Goal: Task Accomplishment & Management: Use online tool/utility

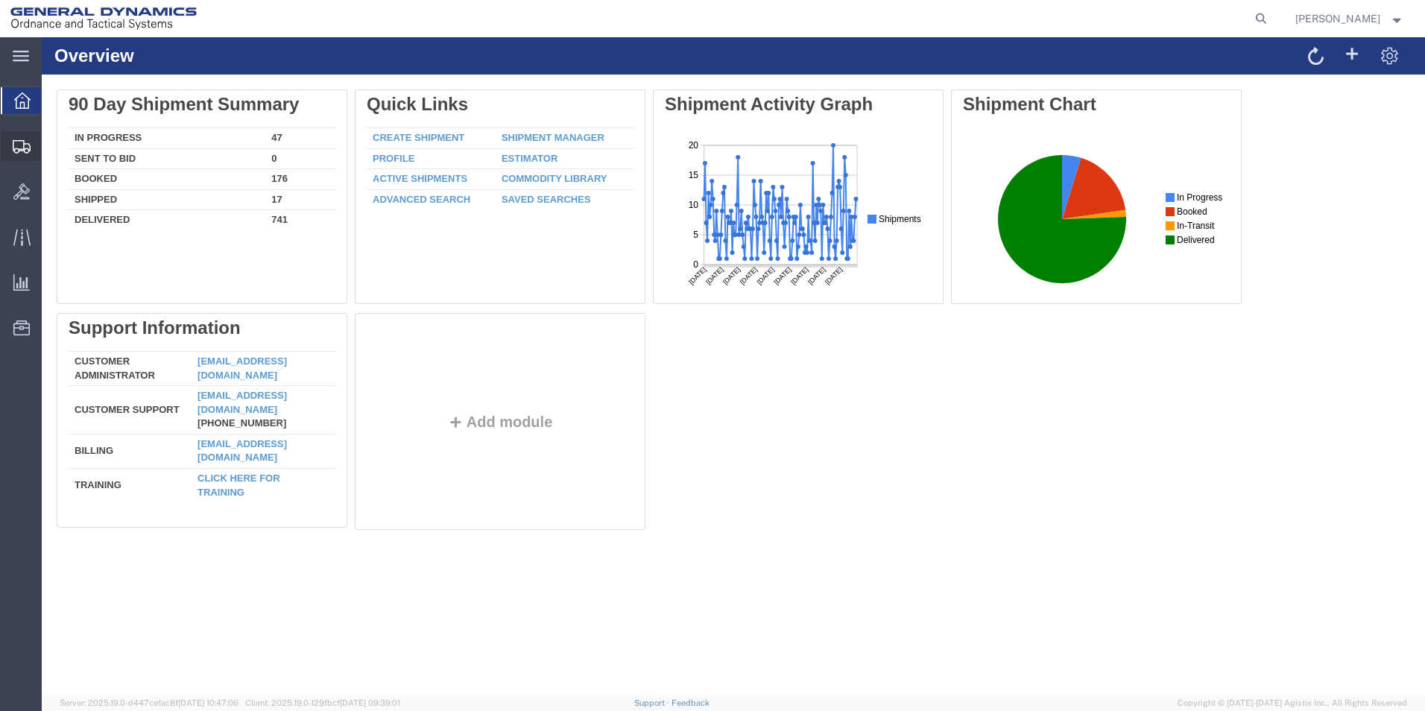
click at [0, 0] on span "Create Shipment" at bounding box center [0, 0] width 0 height 0
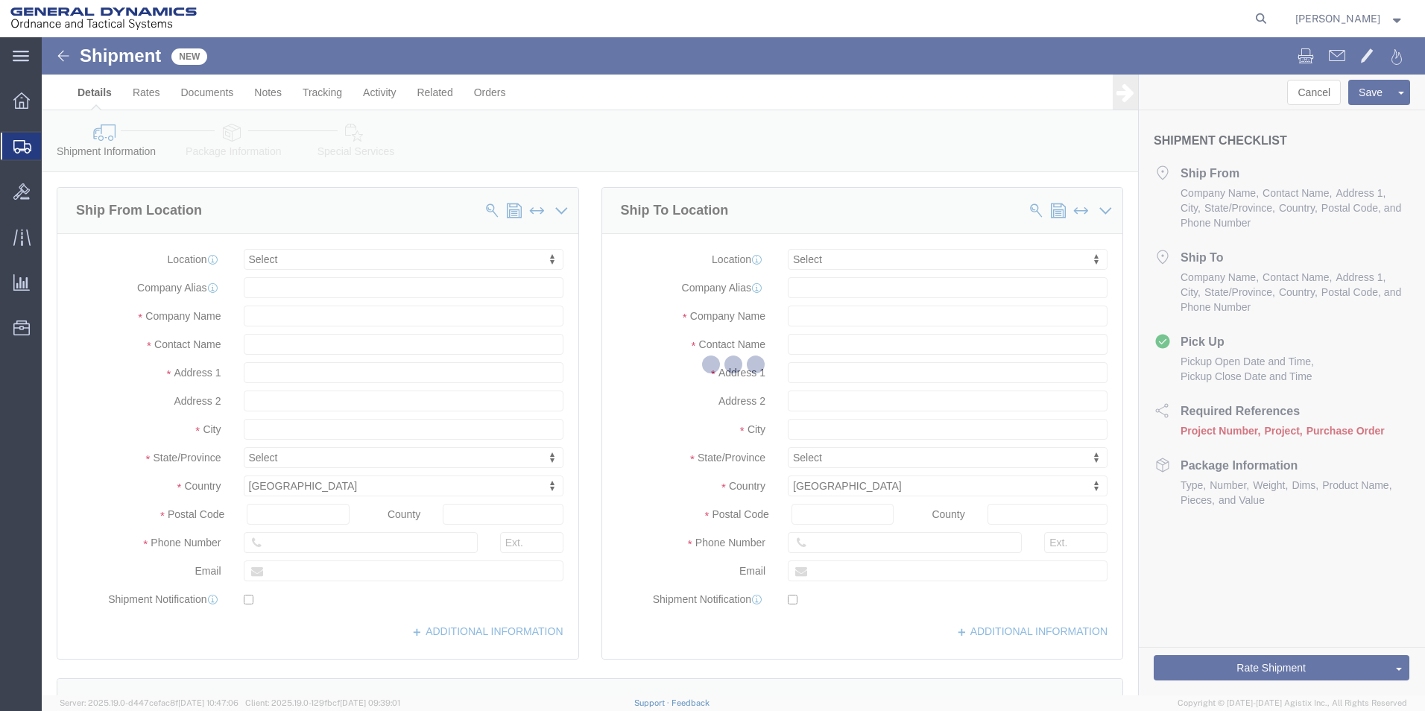
select select
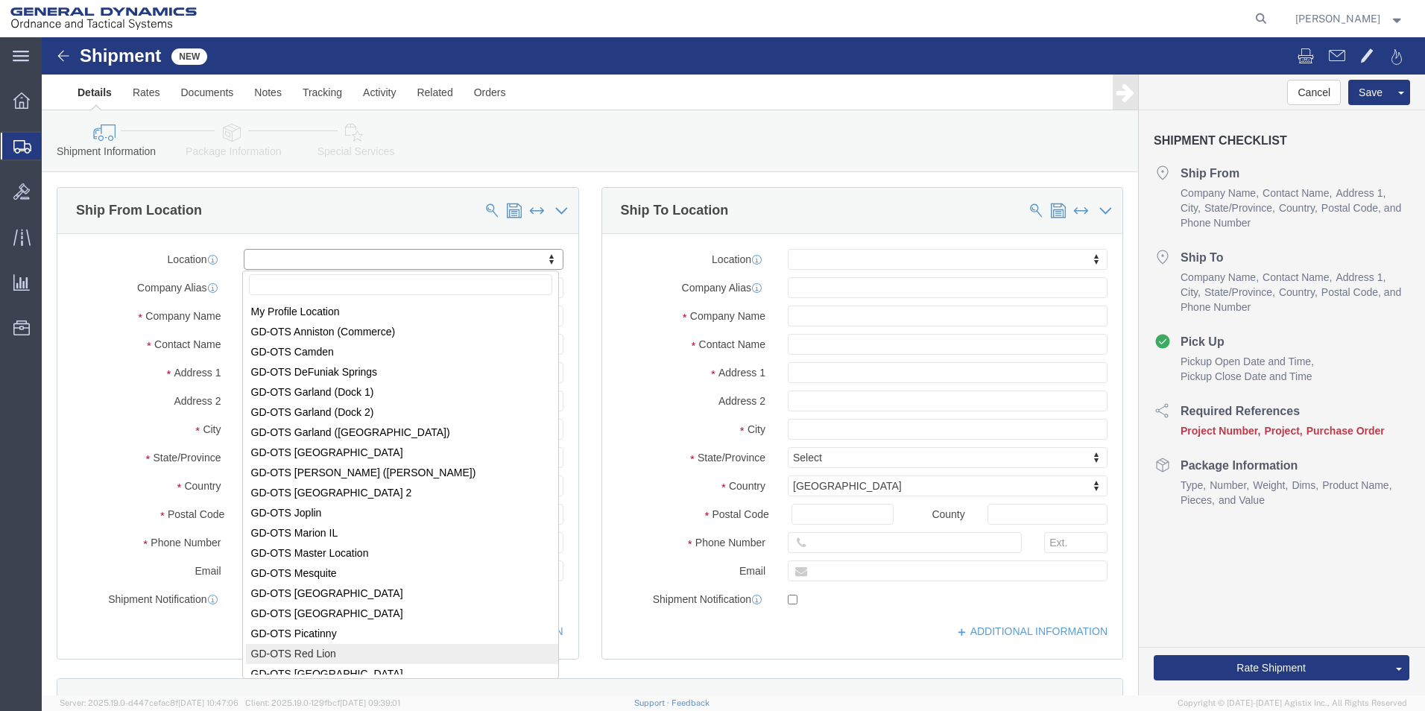
select select "310"
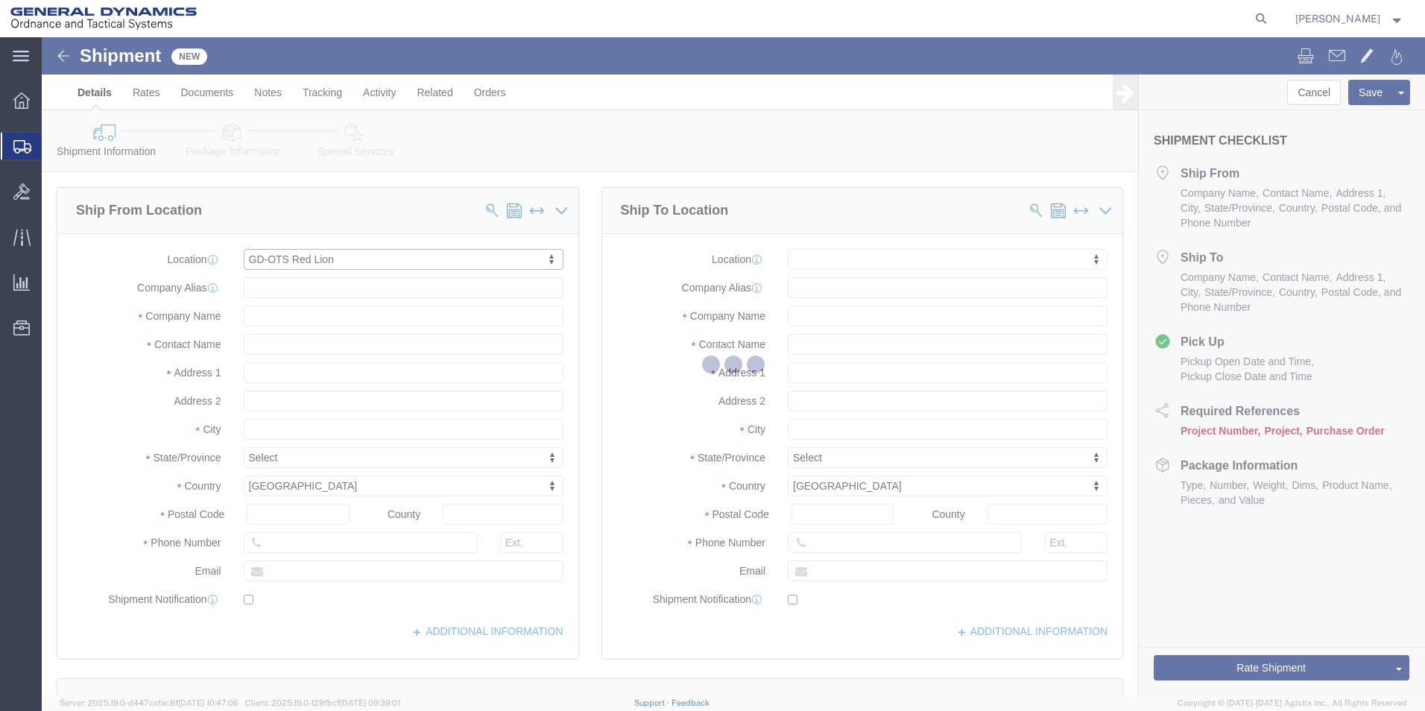
type input "200 East High Street"
type input "17356"
type input "717-246-8256"
type input "REDLPAHIG0"
type input "General Dynamics - OTS"
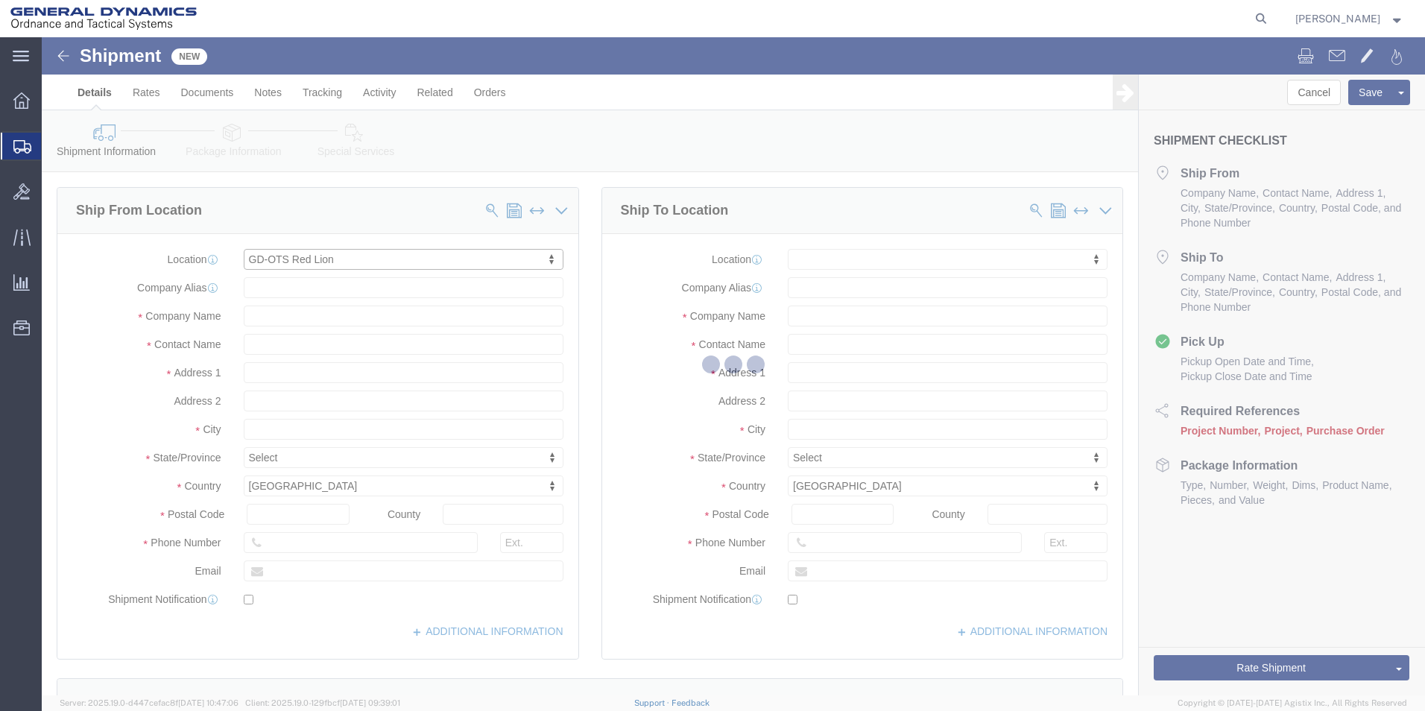
type input "Red Lion"
select select "PA"
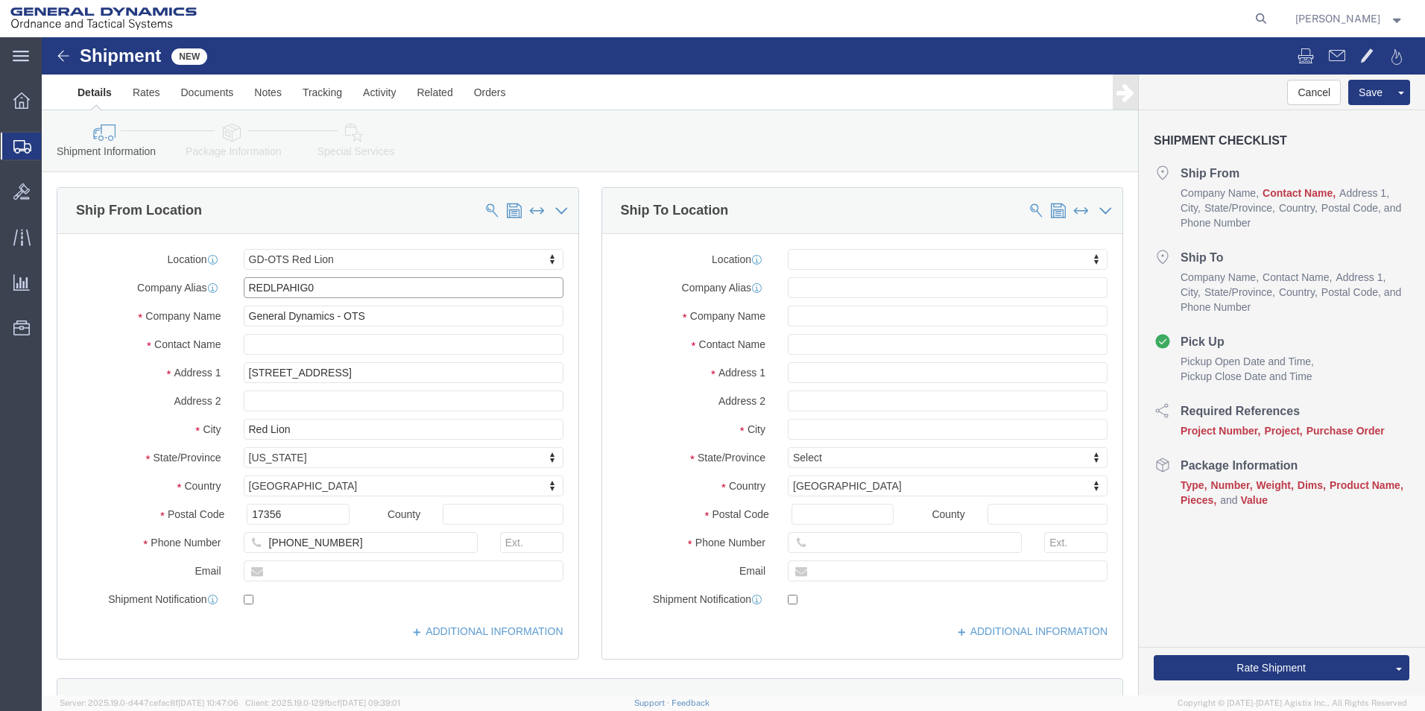
drag, startPoint x: 224, startPoint y: 250, endPoint x: 113, endPoint y: 256, distance: 111.3
click div "Company Alias REDLPAHIG0"
click input "text"
type input "BRENDA ROMERO MEDINA"
click input "text"
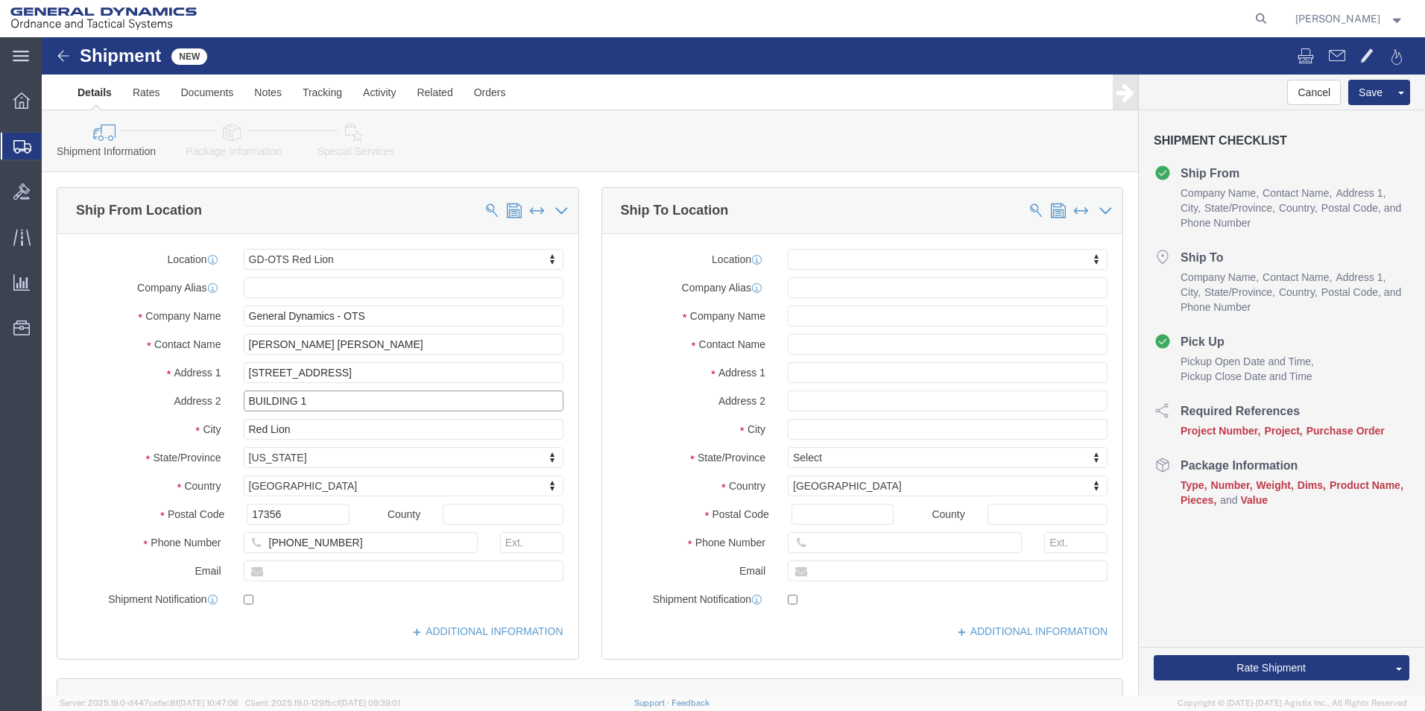
type input "BUILDING 1"
click input "text"
click at [1268, 17] on icon at bounding box center [1261, 18] width 21 height 21
type input "393292745349"
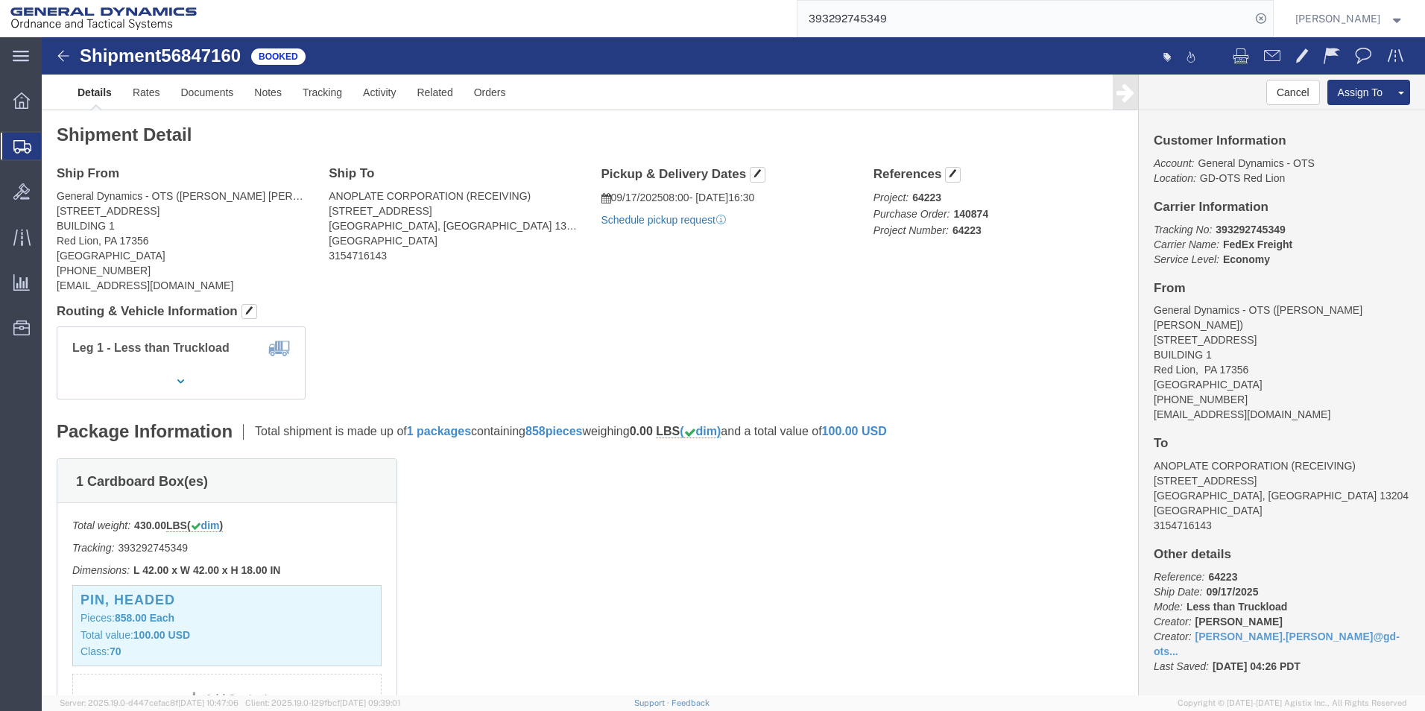
click link "Schedule pickup request"
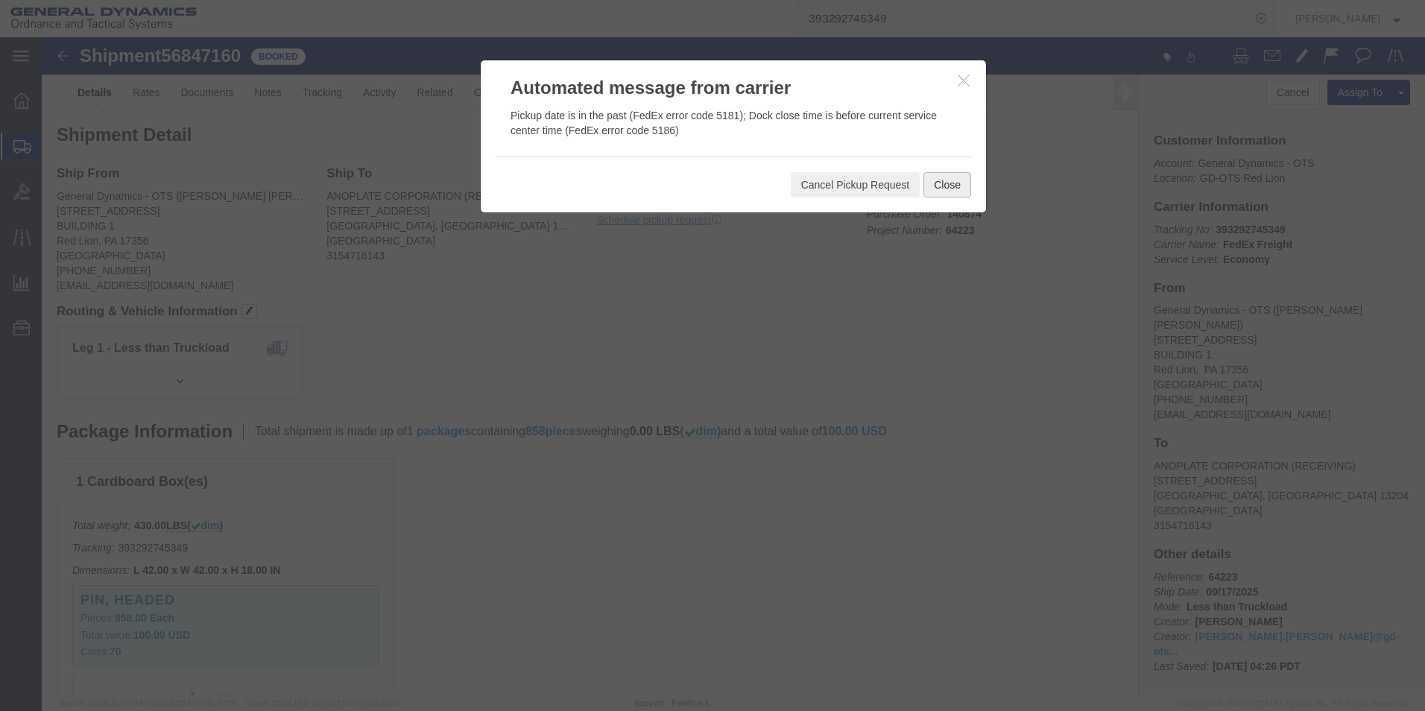
click button "Close"
